Goal: Information Seeking & Learning: Check status

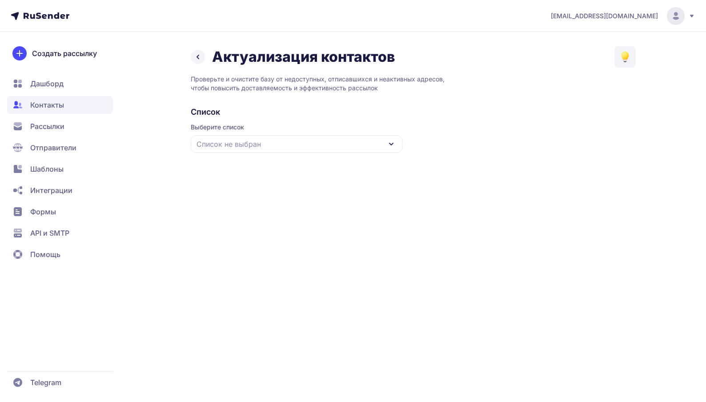
click at [306, 145] on div "Список не выбран" at bounding box center [297, 144] width 212 height 18
click at [282, 209] on div "медиабренд" at bounding box center [296, 198] width 201 height 21
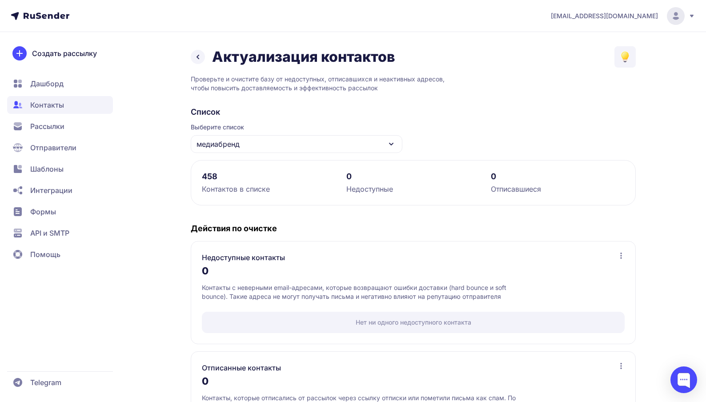
click at [269, 144] on div "медиабренд" at bounding box center [297, 144] width 212 height 18
click at [280, 123] on span "Выберите список" at bounding box center [297, 127] width 212 height 9
click at [200, 61] on icon at bounding box center [197, 57] width 11 height 11
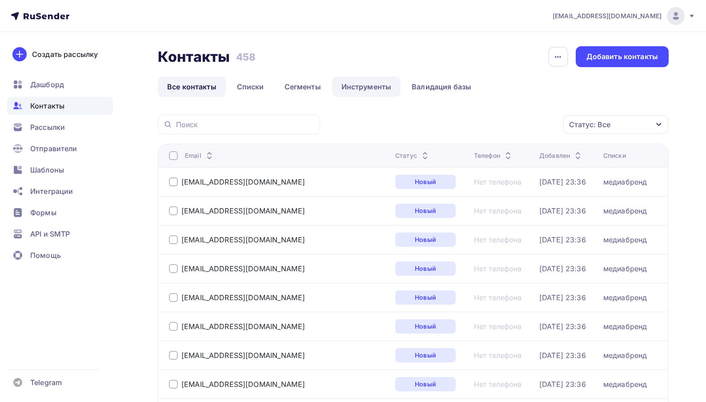
click at [361, 83] on link "Инструменты" at bounding box center [366, 86] width 69 height 20
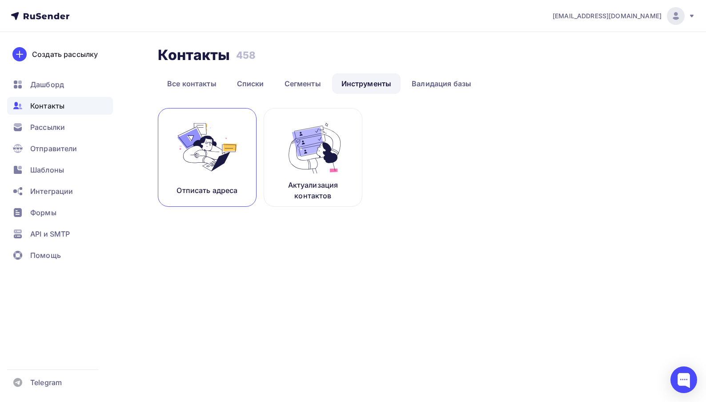
click at [215, 152] on img at bounding box center [207, 147] width 60 height 56
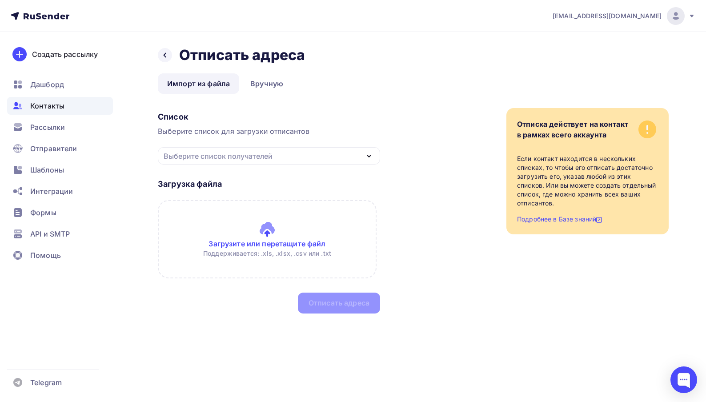
click at [219, 155] on div "Выберите список получателей" at bounding box center [218, 156] width 109 height 11
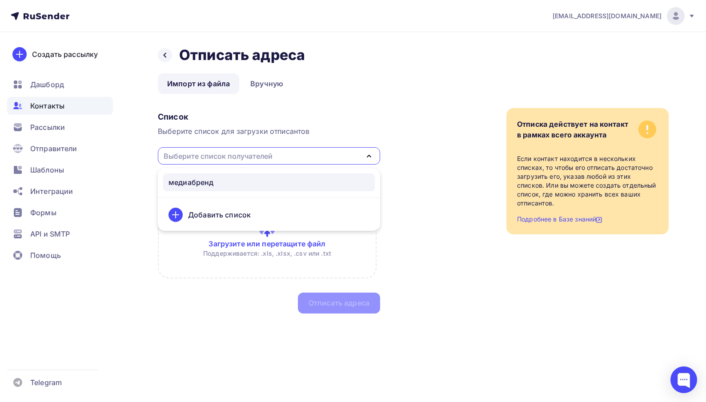
click at [205, 183] on div "медиабренд" at bounding box center [190, 182] width 45 height 11
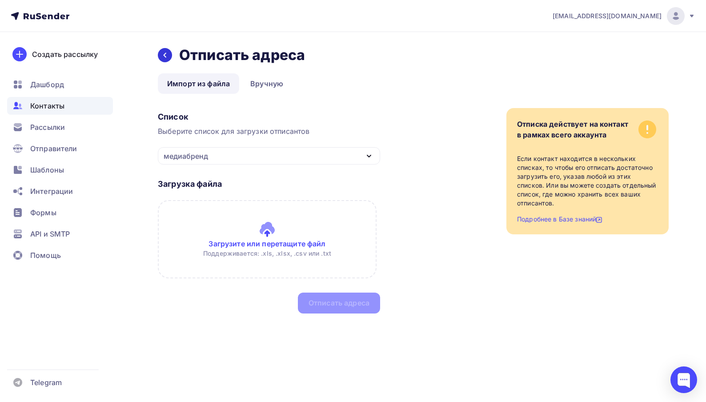
click at [166, 56] on icon at bounding box center [164, 55] width 7 height 7
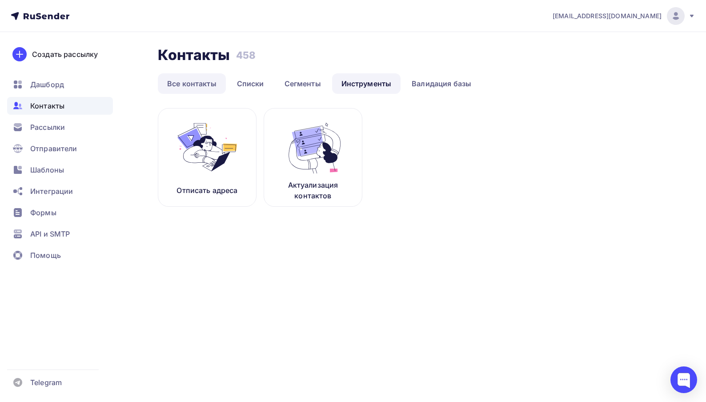
click at [186, 85] on link "Все контакты" at bounding box center [192, 83] width 68 height 20
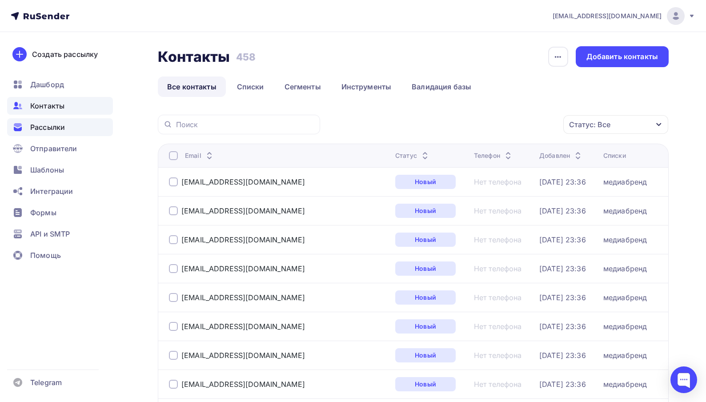
click at [43, 130] on span "Рассылки" at bounding box center [47, 127] width 35 height 11
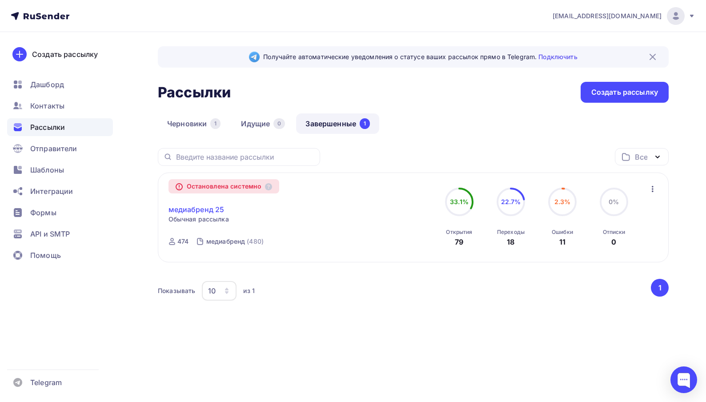
click at [192, 209] on link "медиабренд 25" at bounding box center [196, 209] width 56 height 11
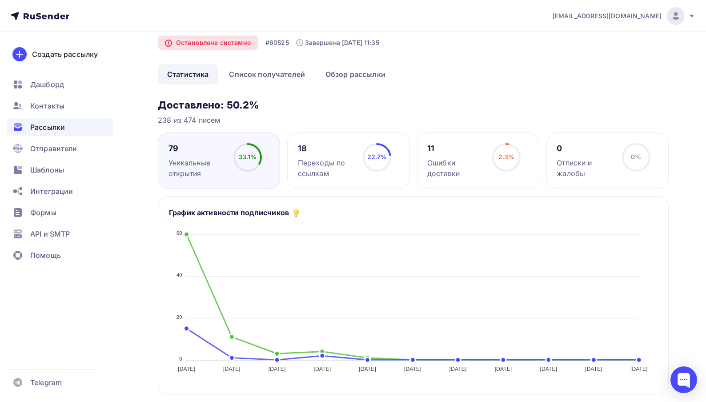
scroll to position [46, 0]
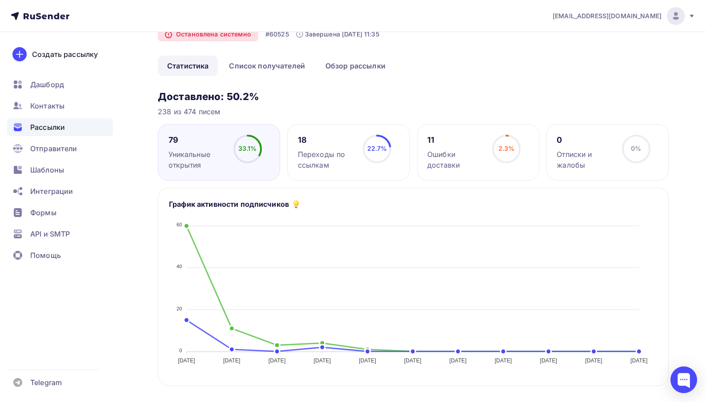
click at [483, 161] on div "Ошибки доставки" at bounding box center [455, 159] width 57 height 21
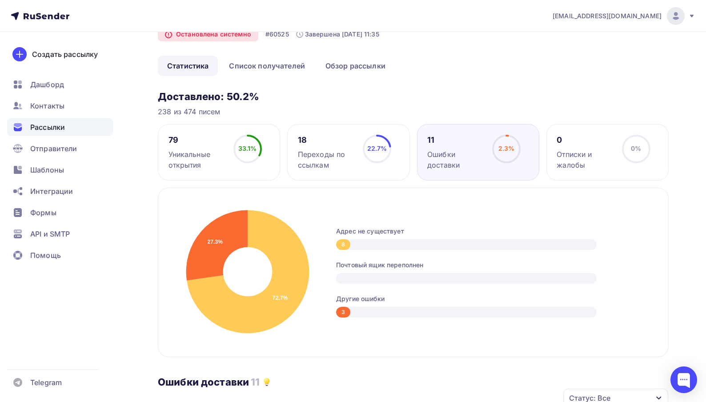
scroll to position [60, 0]
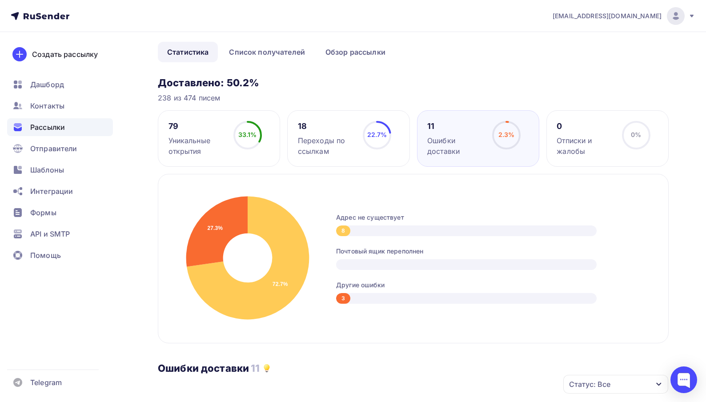
click at [354, 151] on div "Переходы по ссылкам" at bounding box center [326, 145] width 57 height 21
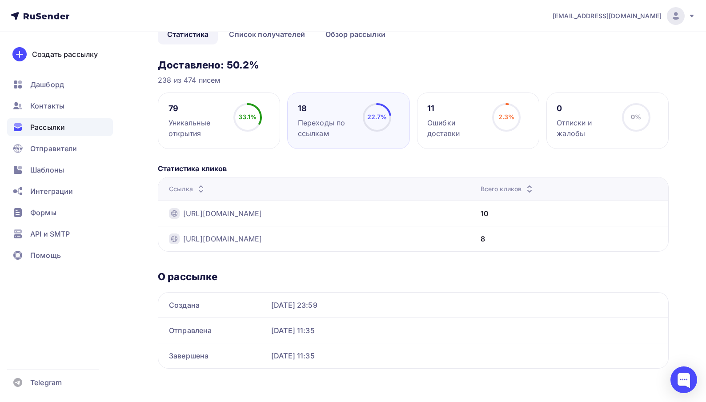
scroll to position [80, 0]
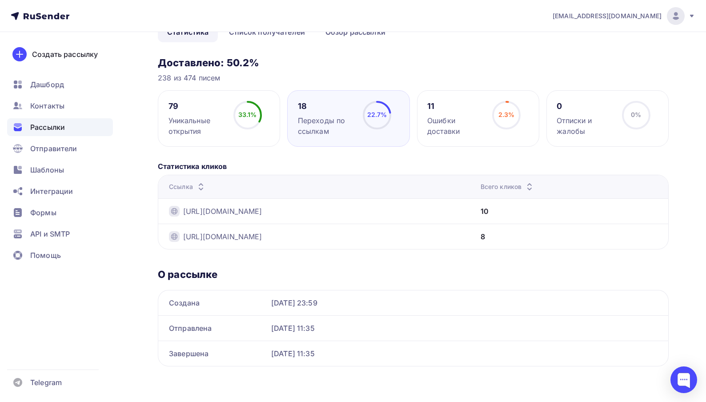
click at [208, 131] on div "Уникальные открытия" at bounding box center [196, 125] width 57 height 21
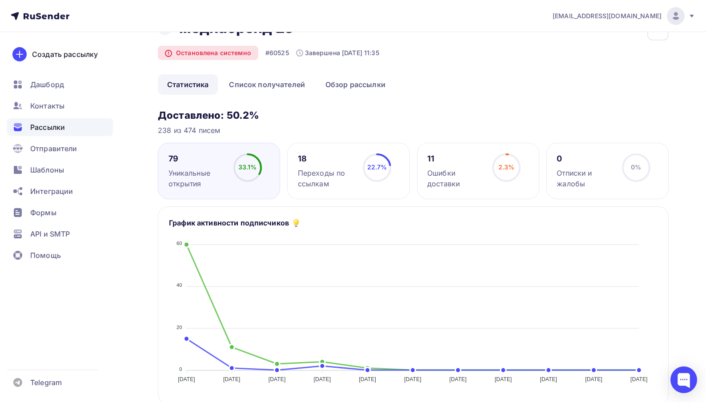
scroll to position [0, 0]
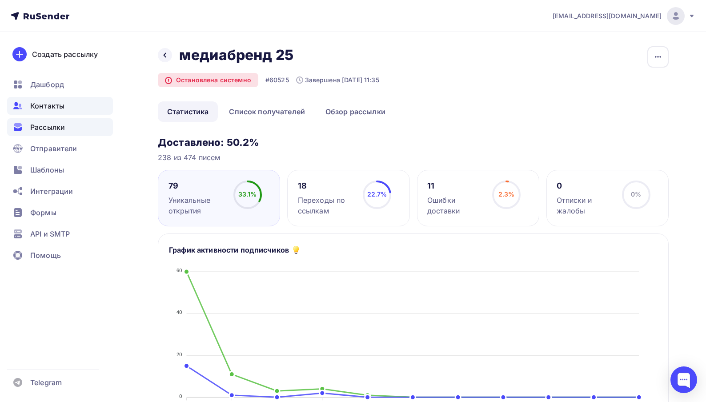
click at [57, 112] on div "Контакты" at bounding box center [60, 106] width 106 height 18
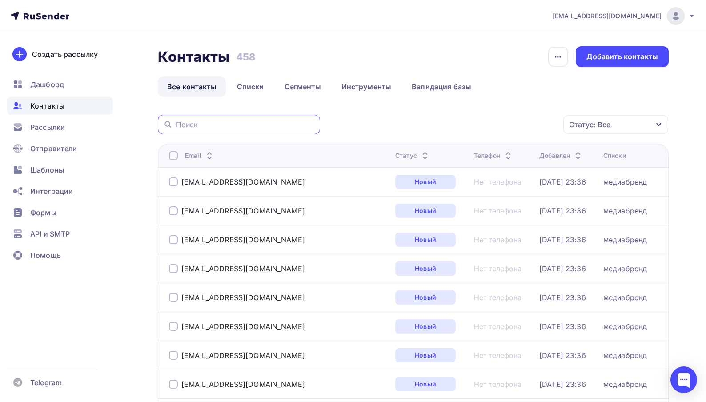
click at [234, 127] on input "text" at bounding box center [245, 125] width 139 height 10
paste input "pavelsitnikov"
type input "pavelsitnikov"
